Goal: Task Accomplishment & Management: Manage account settings

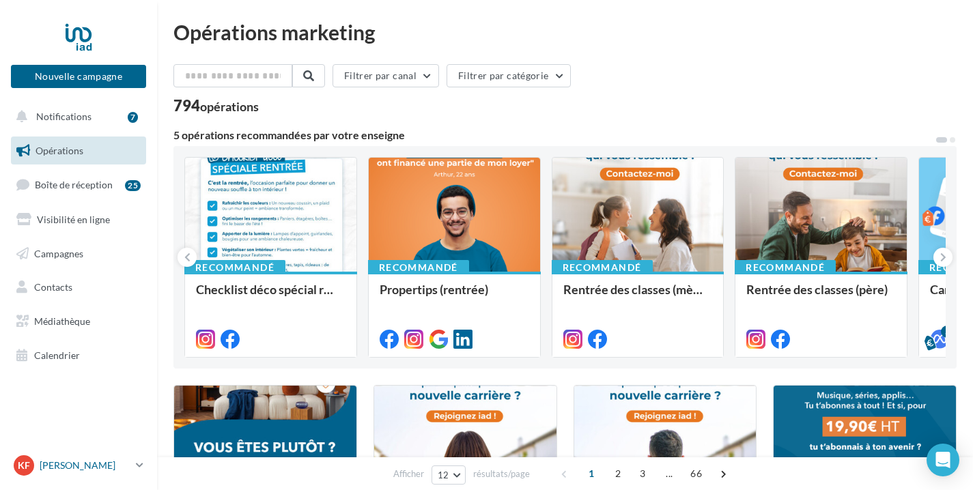
click at [72, 472] on p "[PERSON_NAME]" at bounding box center [85, 466] width 91 height 14
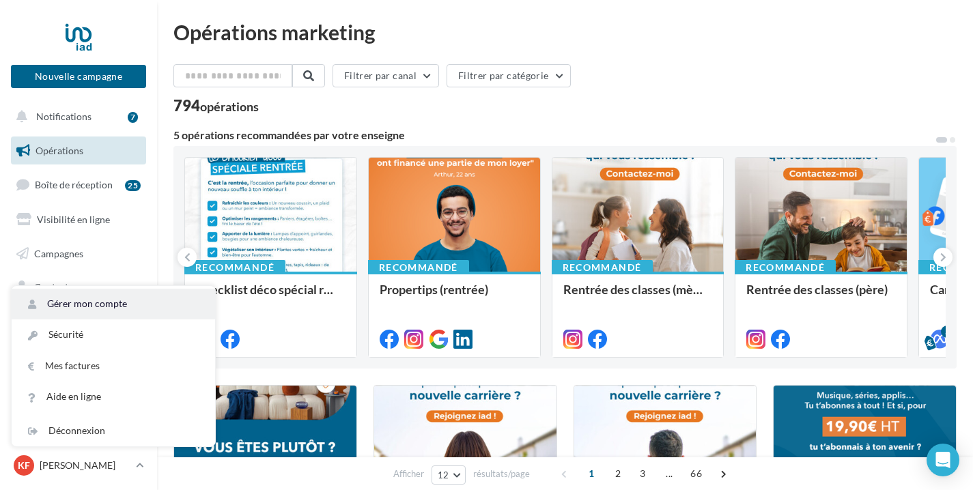
click at [113, 303] on link "Gérer mon compte" at bounding box center [114, 304] width 204 height 31
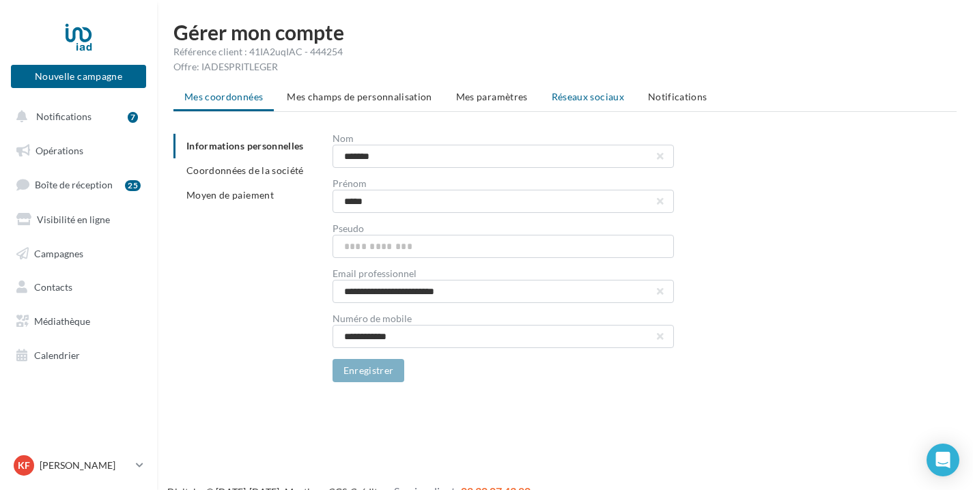
click at [574, 97] on span "Réseaux sociaux" at bounding box center [588, 97] width 72 height 12
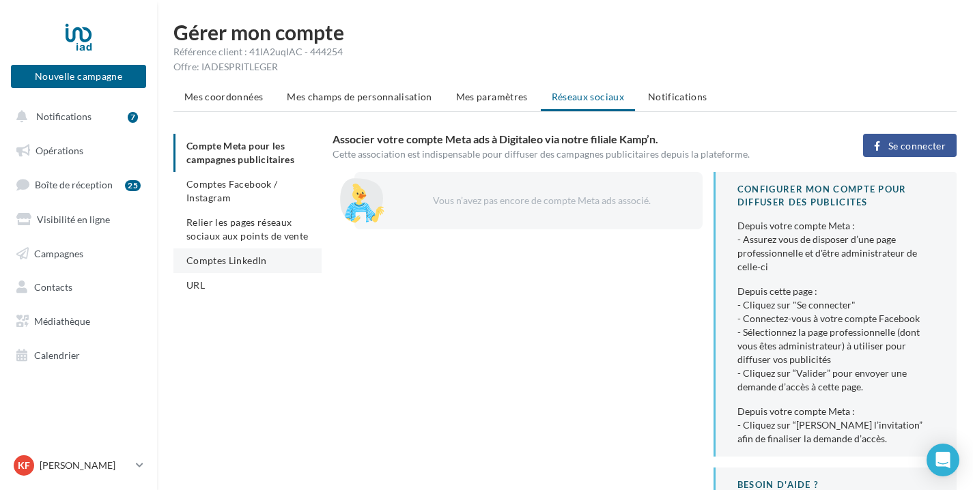
click at [242, 259] on span "Comptes LinkedIn" at bounding box center [226, 261] width 81 height 12
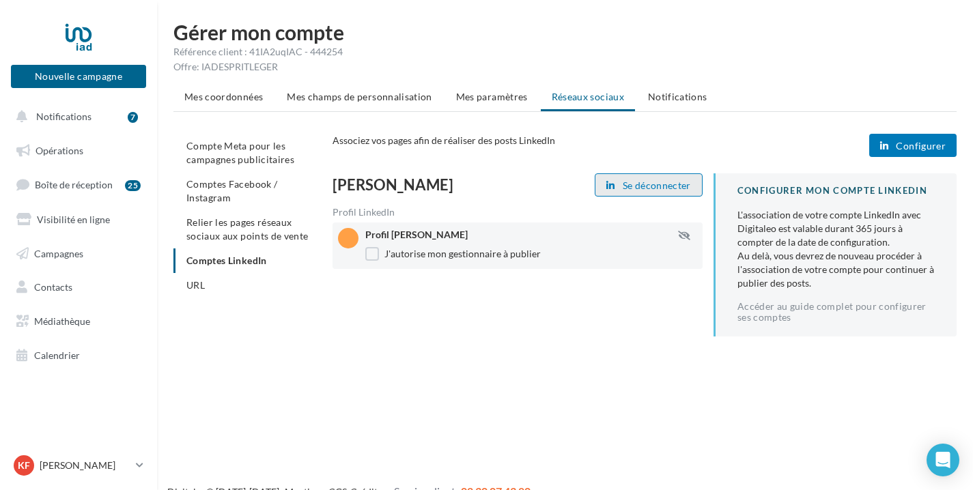
click at [660, 184] on span "Se déconnecter" at bounding box center [657, 185] width 68 height 11
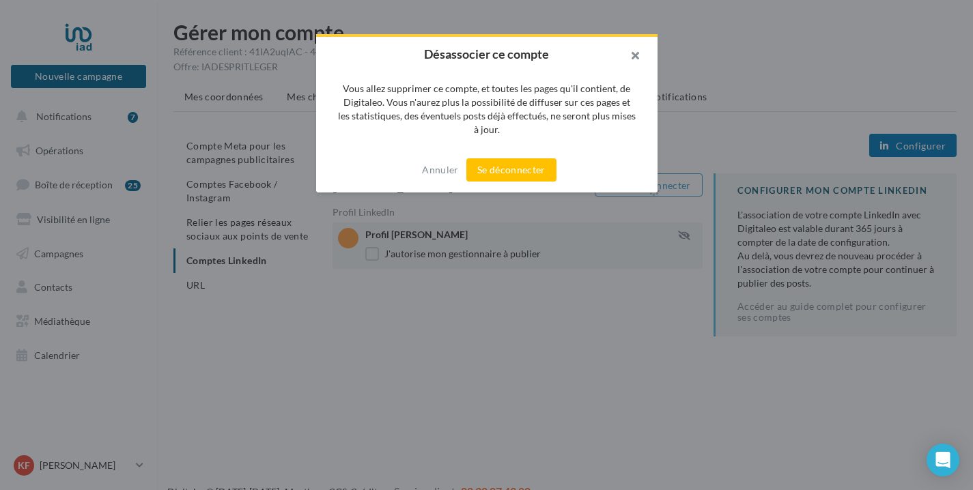
click at [634, 56] on button "button" at bounding box center [630, 57] width 55 height 41
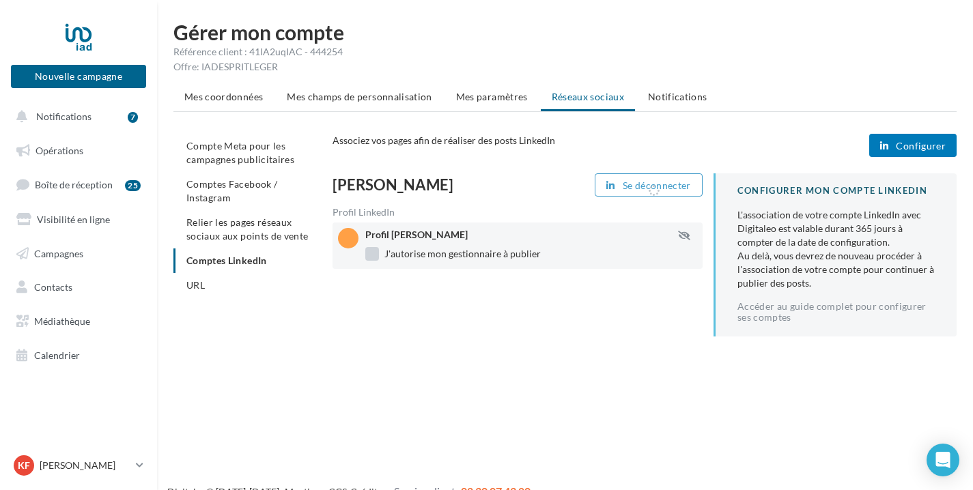
click at [372, 258] on label "J'autorise mon gestionnaire à publier" at bounding box center [453, 254] width 176 height 14
click at [354, 98] on span "Mes champs de personnalisation" at bounding box center [359, 97] width 145 height 12
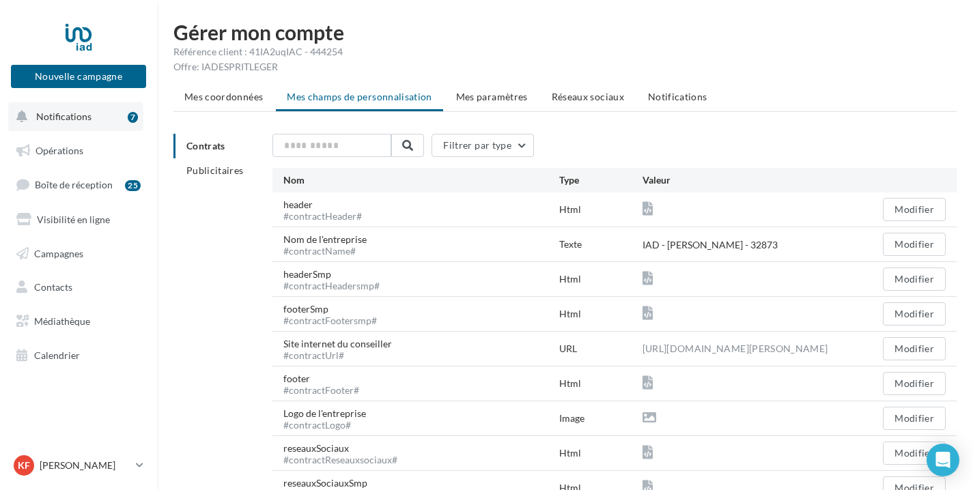
click at [75, 113] on span "Notifications" at bounding box center [63, 117] width 55 height 12
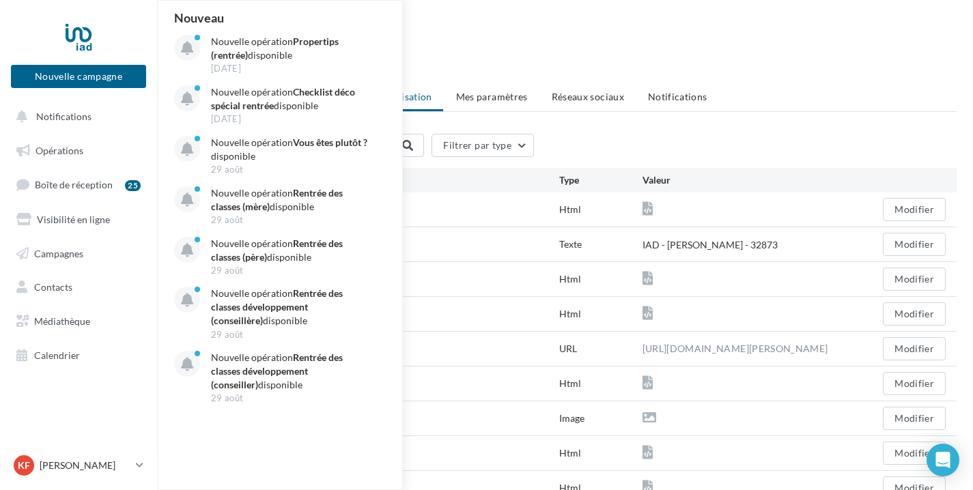
click at [79, 39] on div at bounding box center [78, 37] width 109 height 34
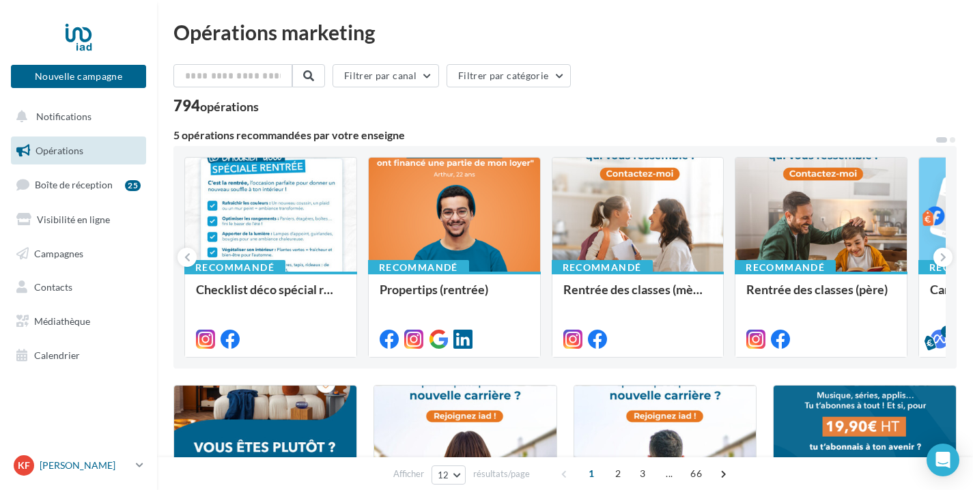
click at [75, 460] on p "[PERSON_NAME]" at bounding box center [85, 466] width 91 height 14
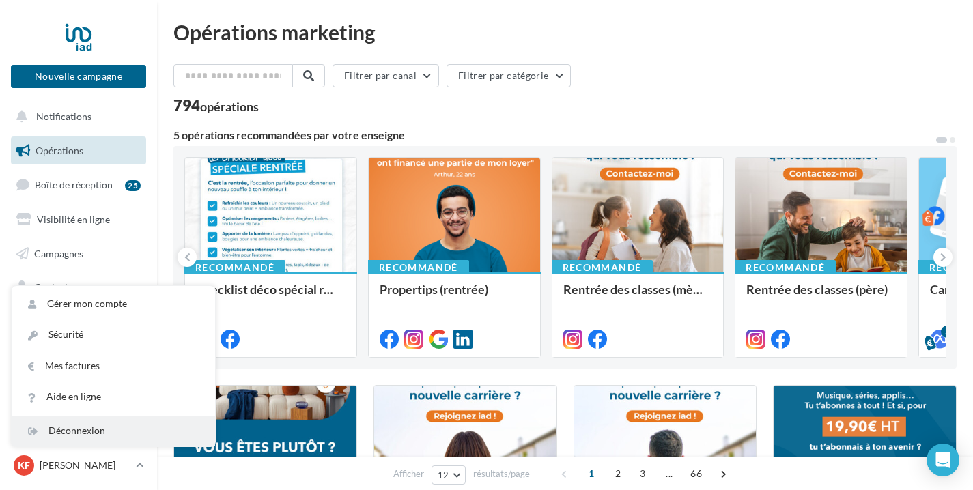
click at [104, 432] on div "Déconnexion" at bounding box center [114, 431] width 204 height 31
